Goal: Find specific page/section: Find specific page/section

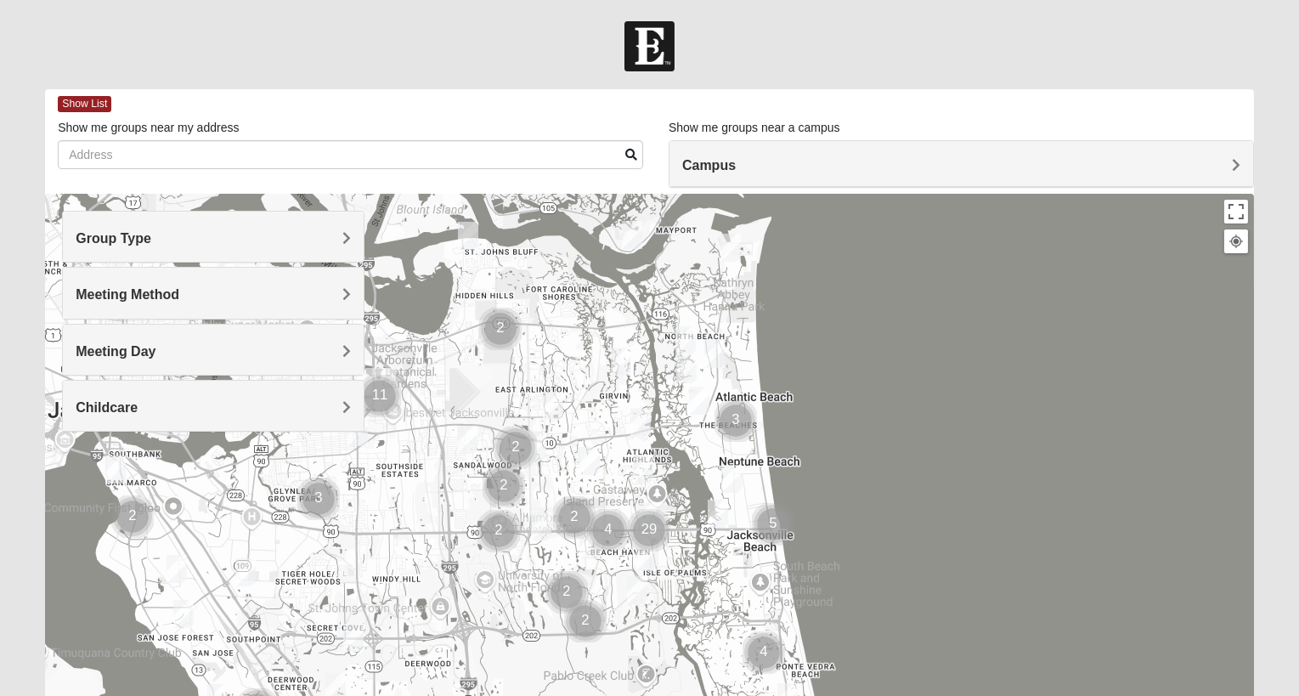
click at [306, 282] on div "Meeting Method" at bounding box center [213, 293] width 301 height 50
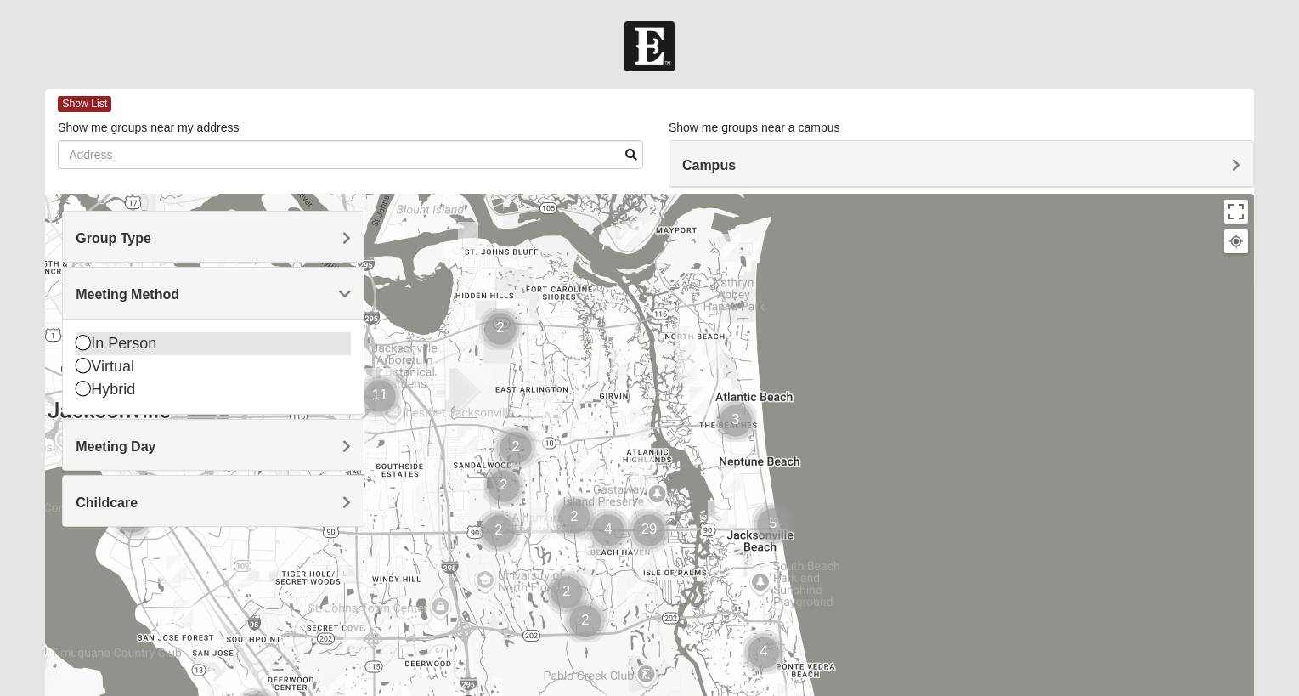
click at [86, 343] on icon at bounding box center [83, 342] width 15 height 15
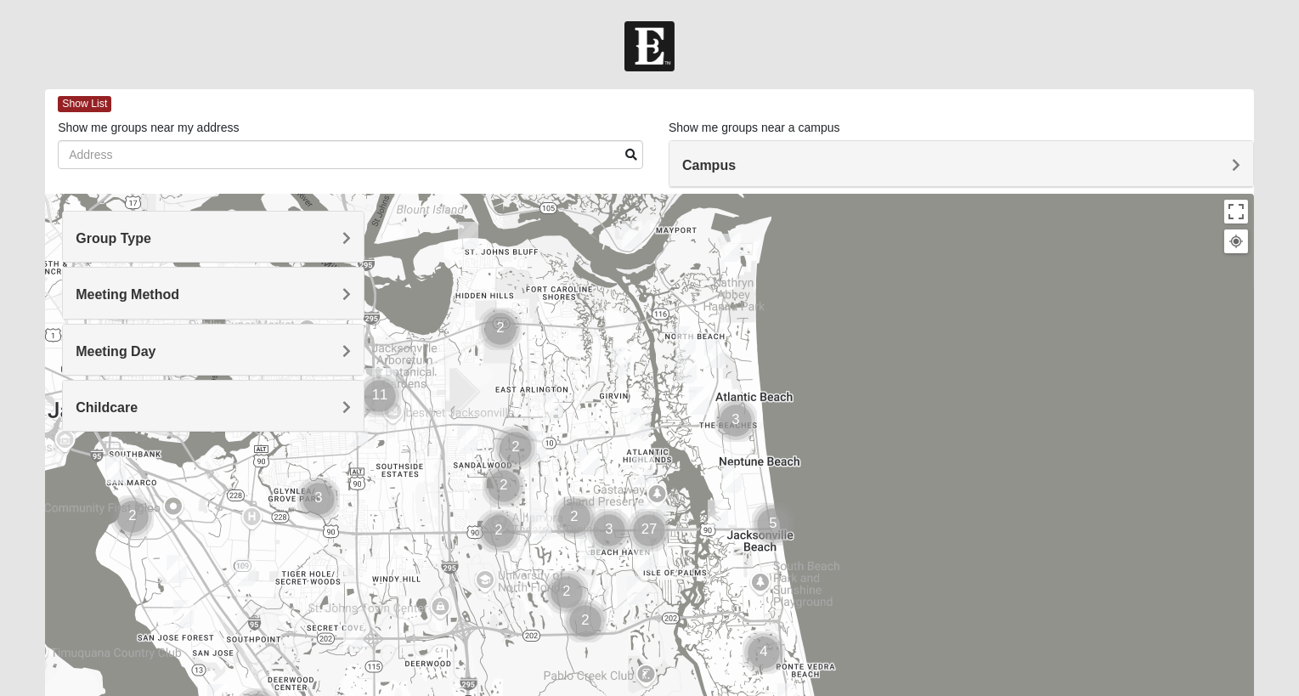
click at [280, 235] on h4 "Group Type" at bounding box center [213, 238] width 275 height 16
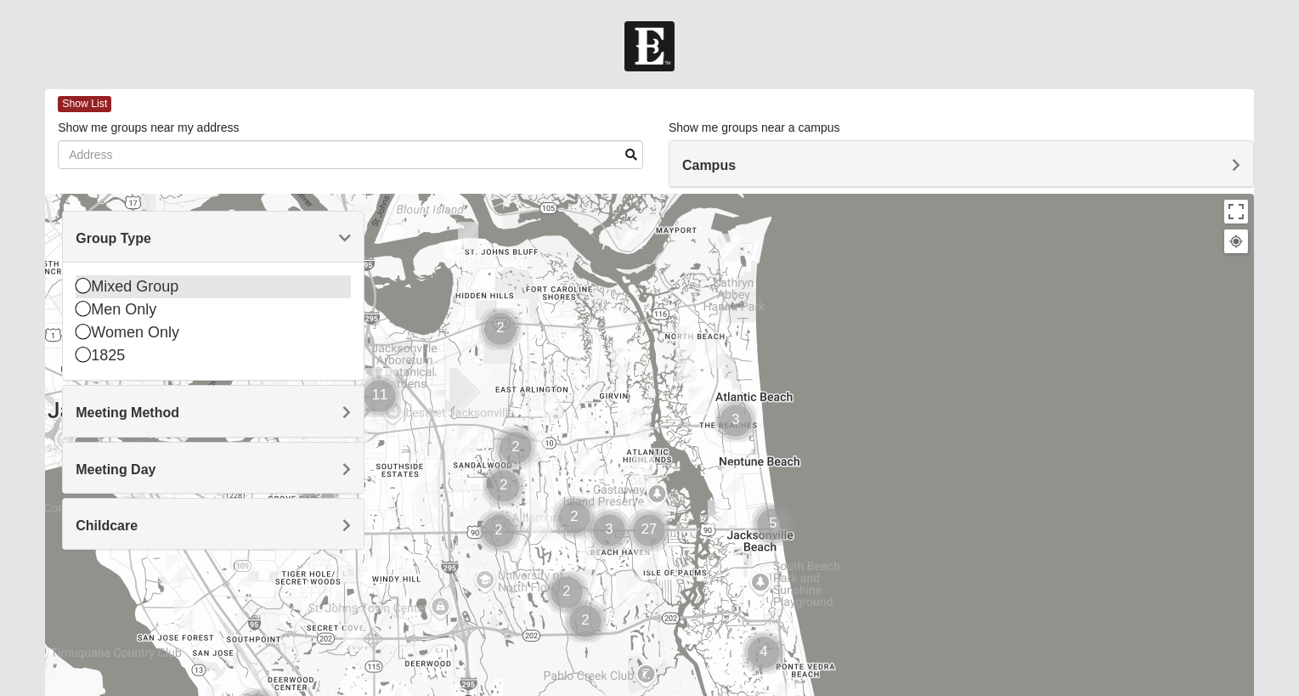
click at [88, 285] on icon at bounding box center [83, 285] width 15 height 15
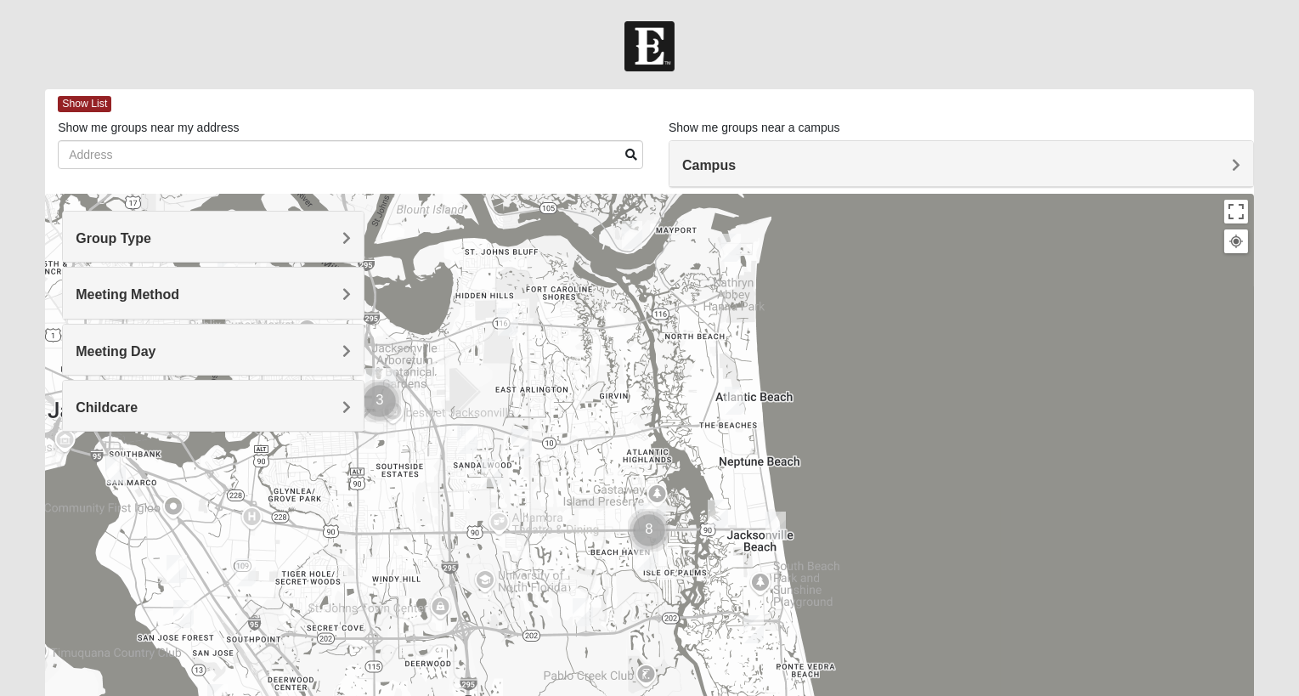
click at [312, 235] on h4 "Group Type" at bounding box center [213, 238] width 275 height 16
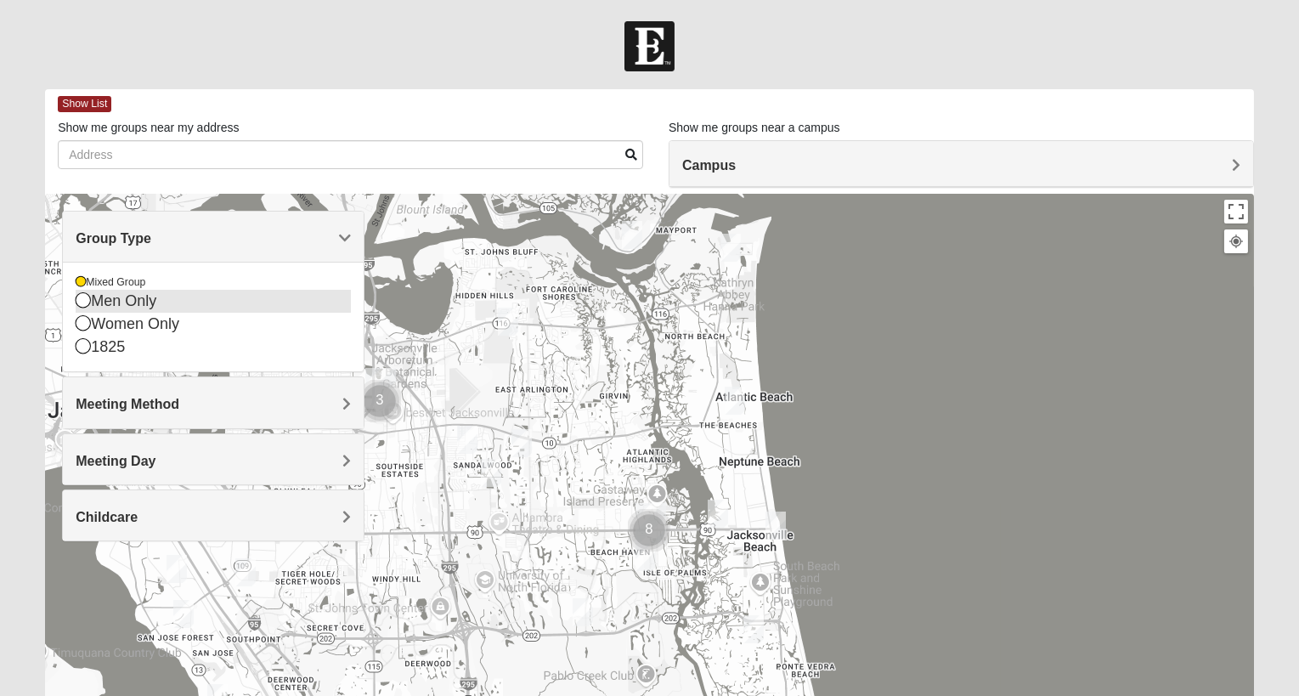
click at [83, 303] on icon at bounding box center [83, 299] width 15 height 15
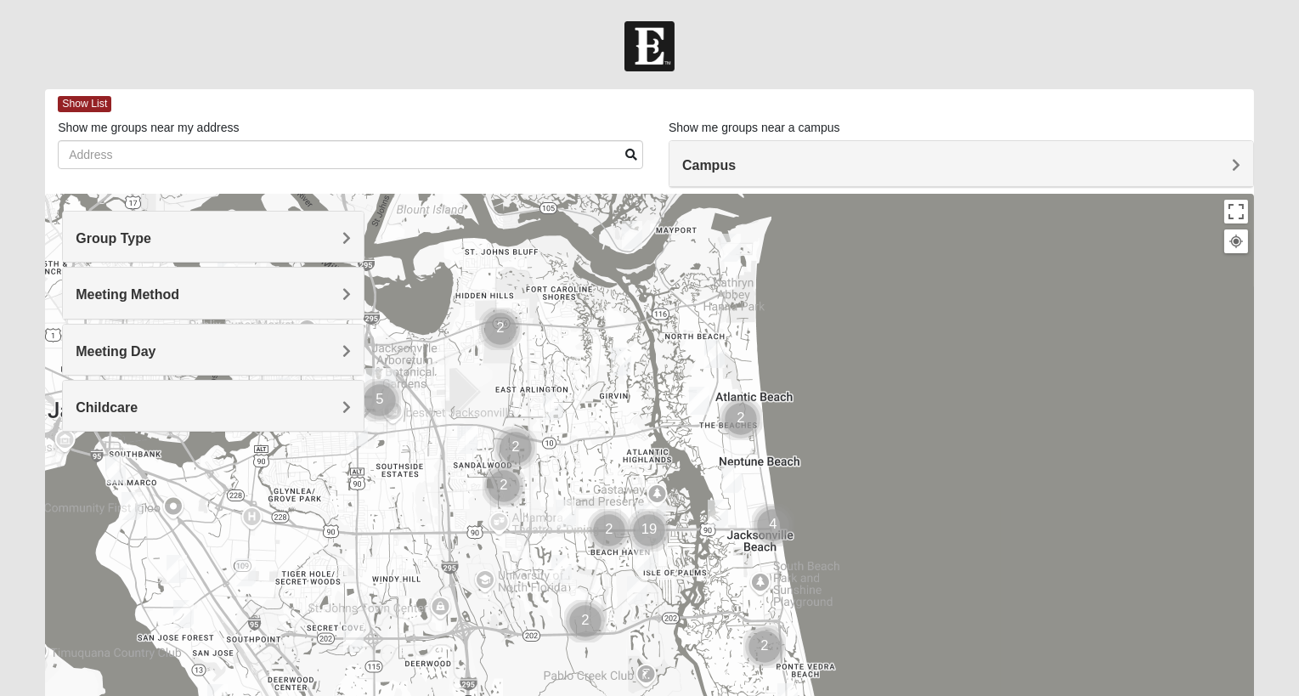
click at [339, 237] on h4 "Group Type" at bounding box center [213, 238] width 275 height 16
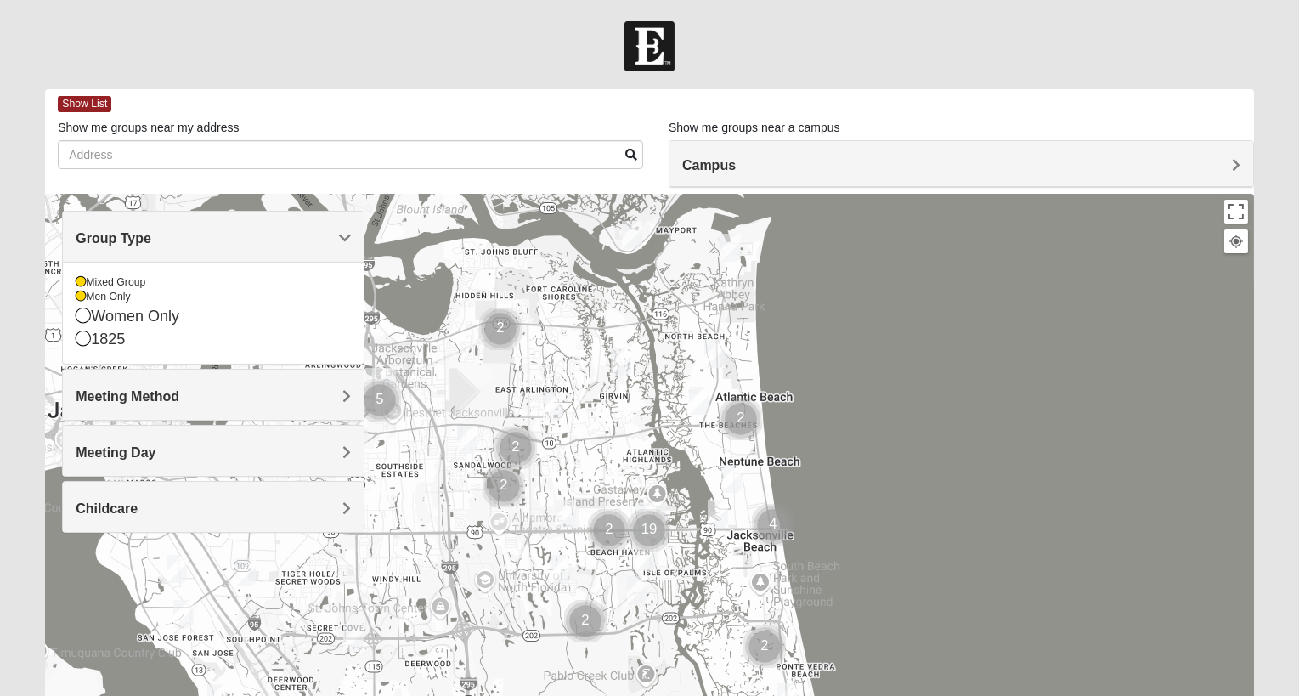
scroll to position [3, 0]
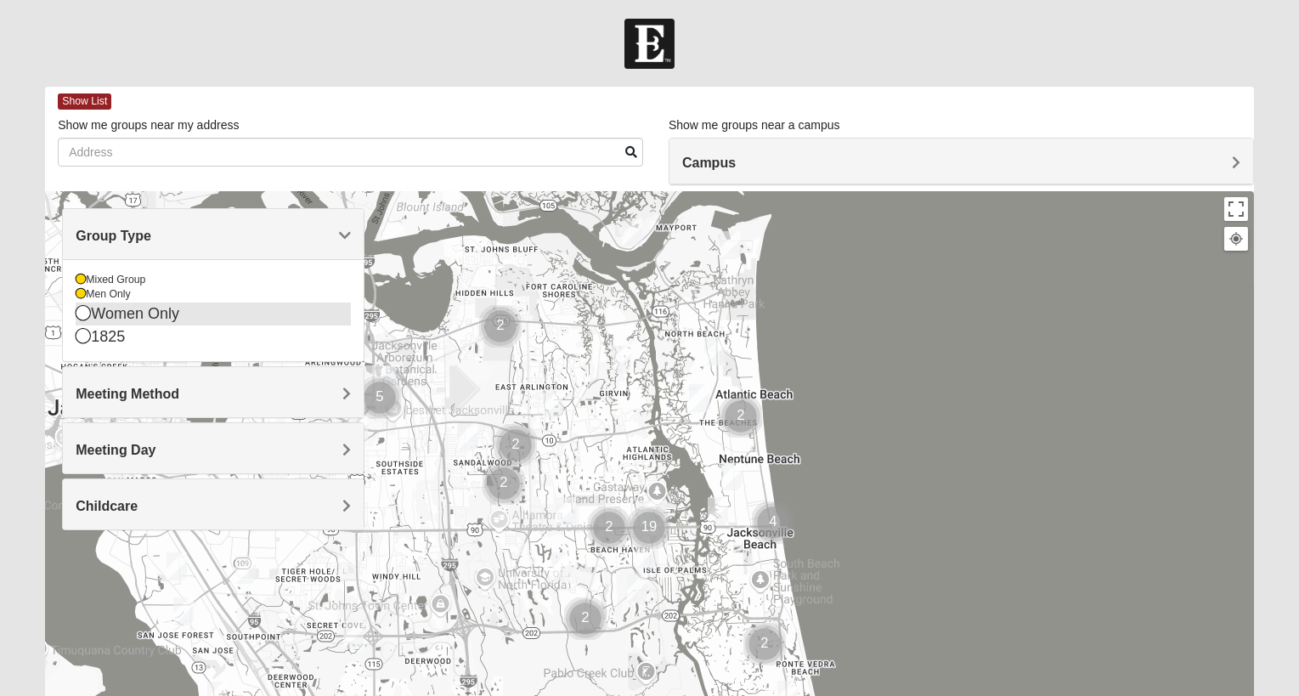
click at [86, 311] on icon at bounding box center [83, 312] width 15 height 15
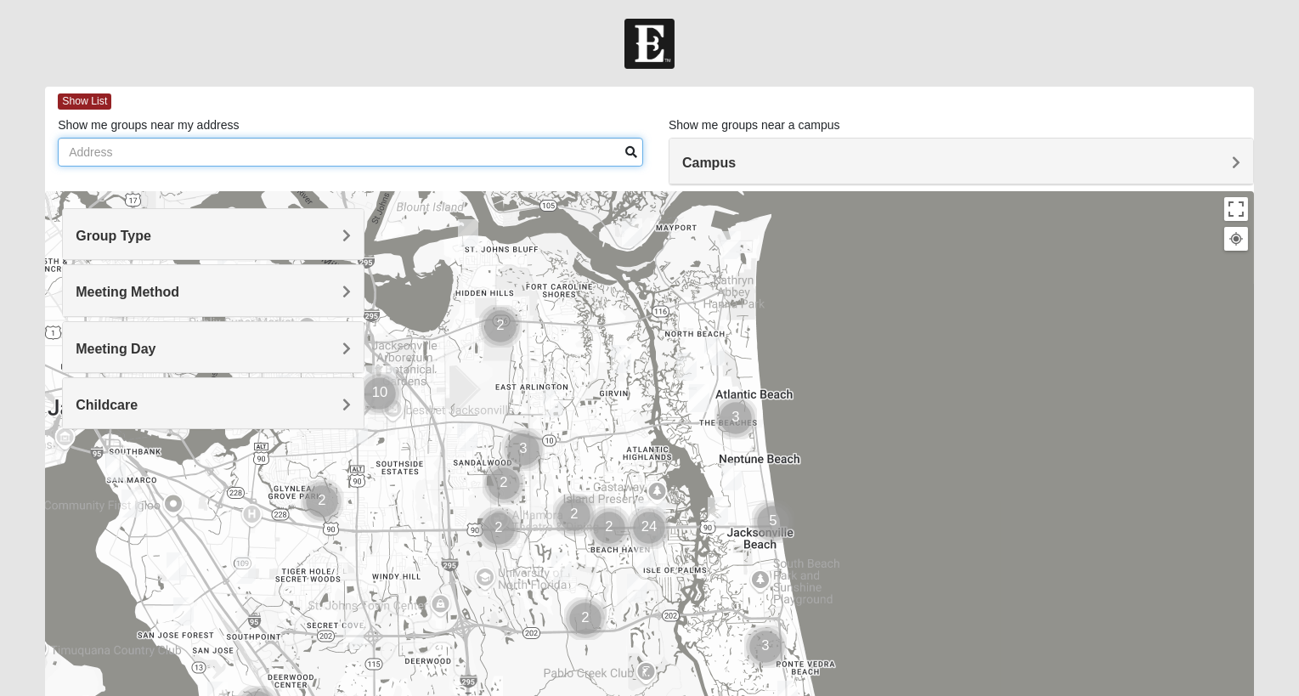
click at [287, 150] on input "Show me groups near my address" at bounding box center [351, 152] width 586 height 29
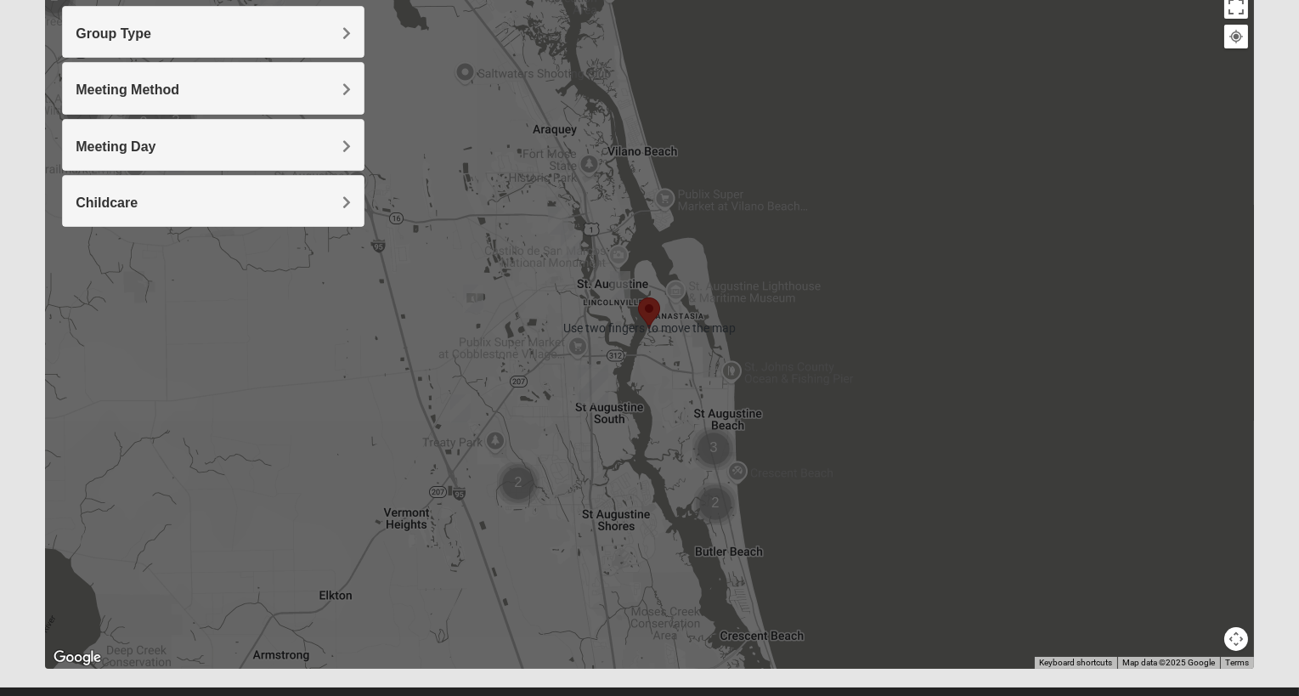
scroll to position [195, 0]
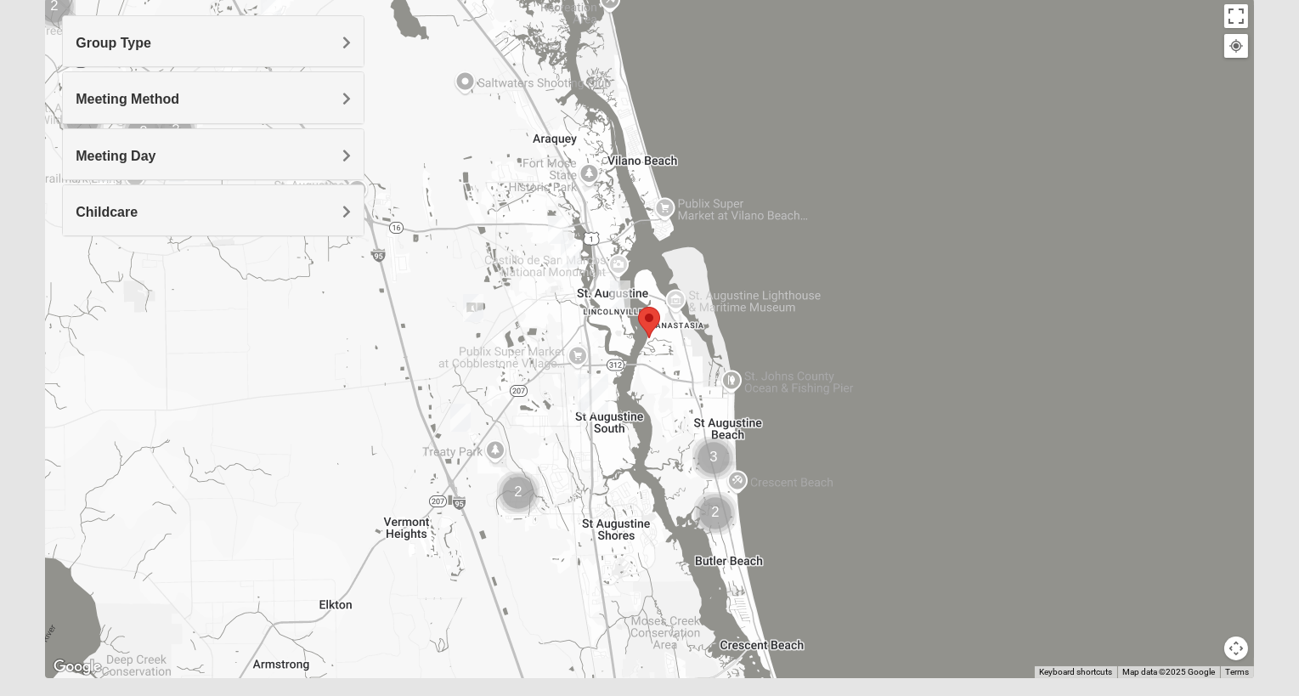
type input "[GEOGRAPHIC_DATA]"
click at [718, 512] on img "Cluster of 2 groups" at bounding box center [716, 513] width 56 height 56
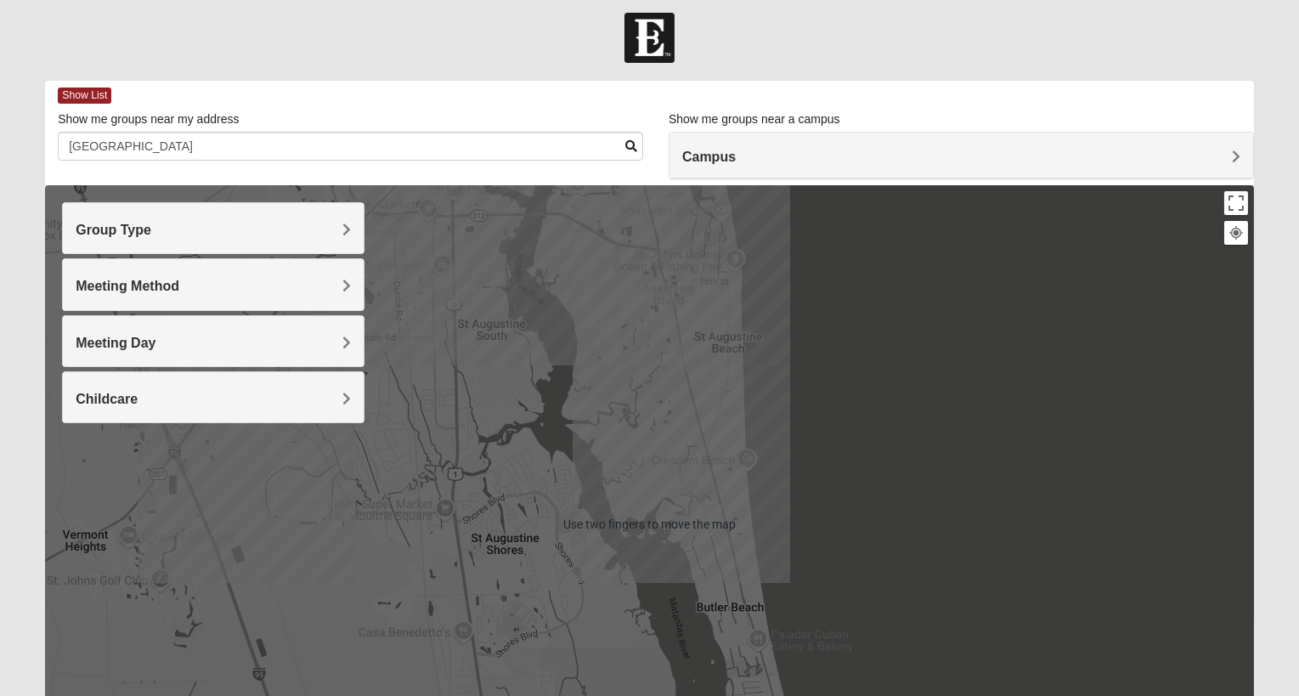
scroll to position [0, 0]
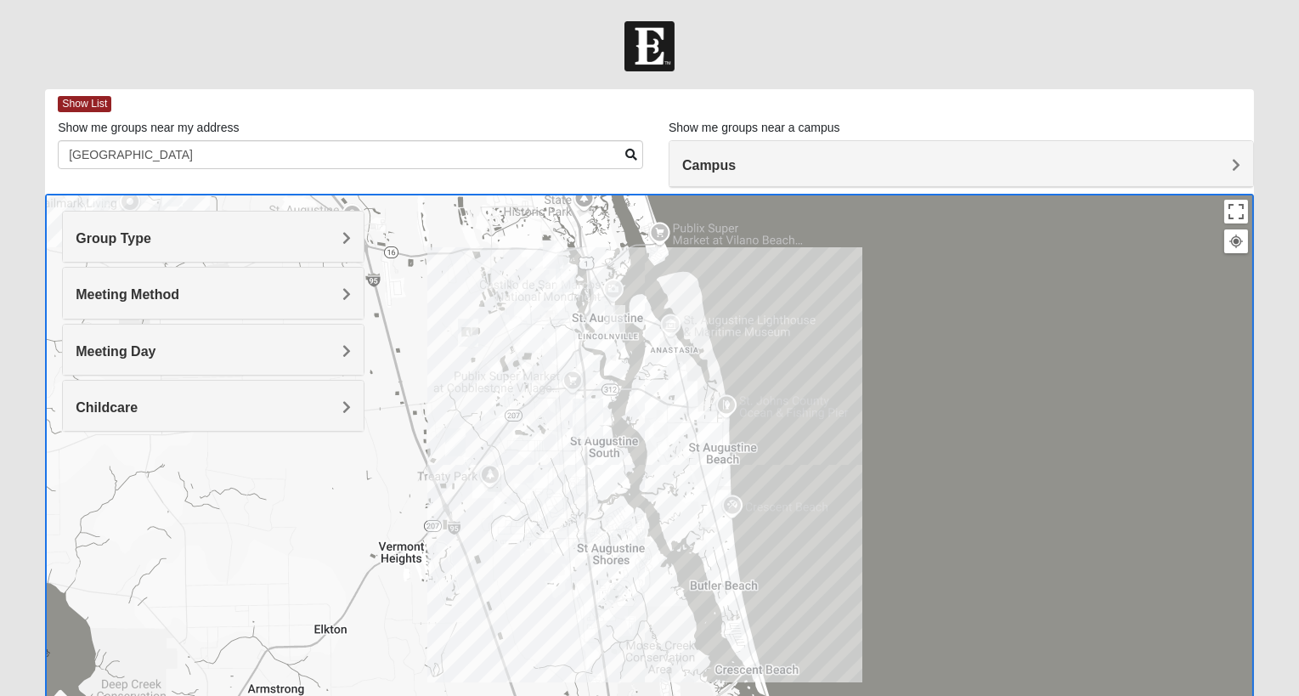
click at [713, 483] on div "To navigate, press the arrow keys." at bounding box center [649, 534] width 1209 height 680
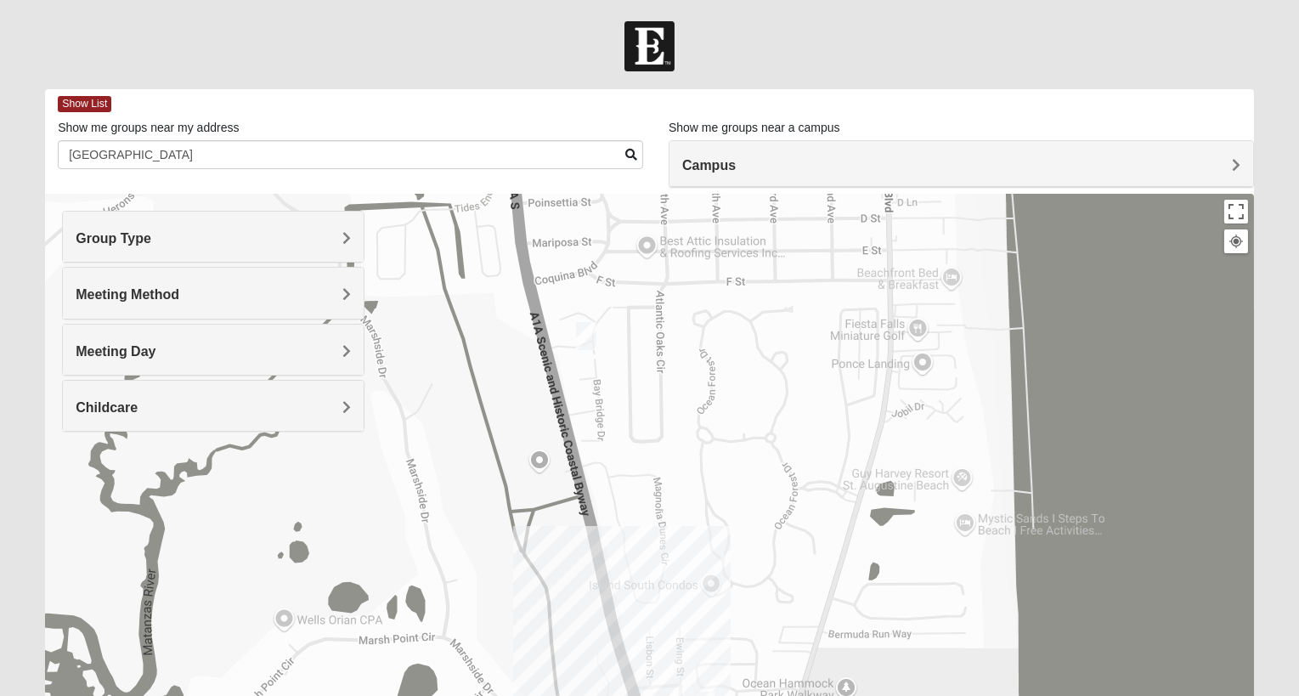
click at [590, 326] on img "Womens Cannata 32080" at bounding box center [586, 336] width 34 height 42
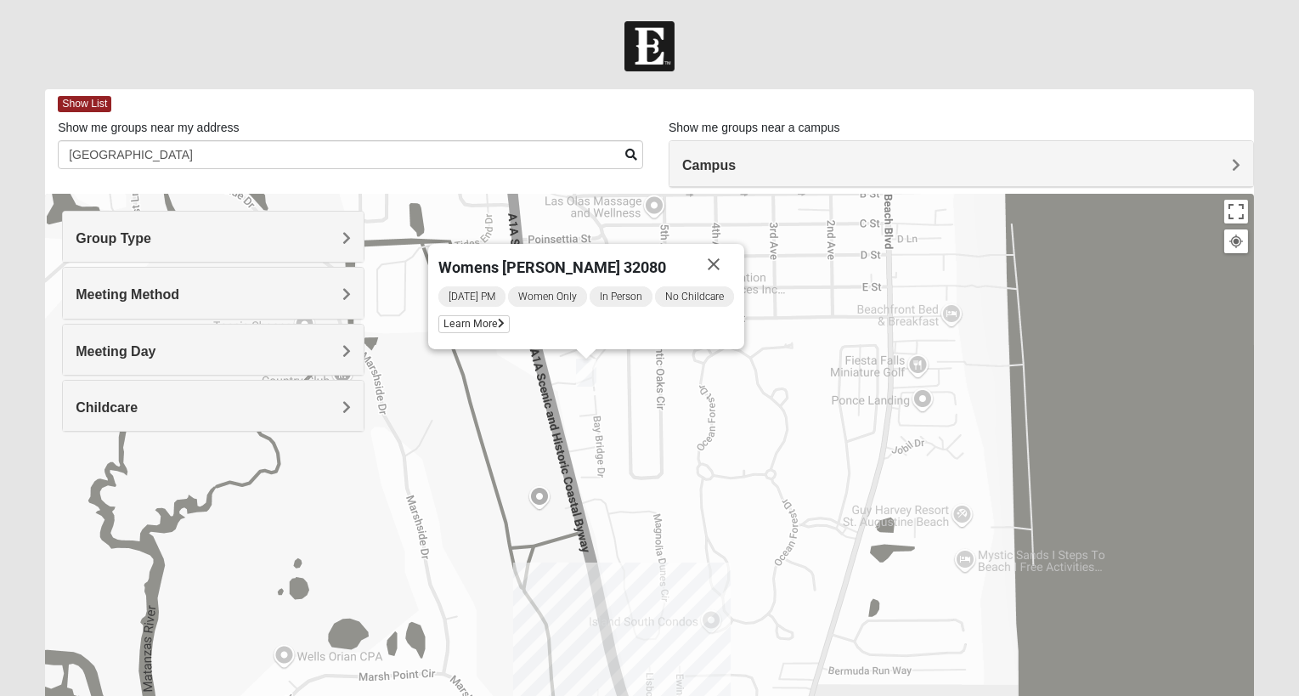
click at [604, 264] on span "Womens [PERSON_NAME] 32080" at bounding box center [553, 267] width 228 height 18
